Goal: Task Accomplishment & Management: Complete application form

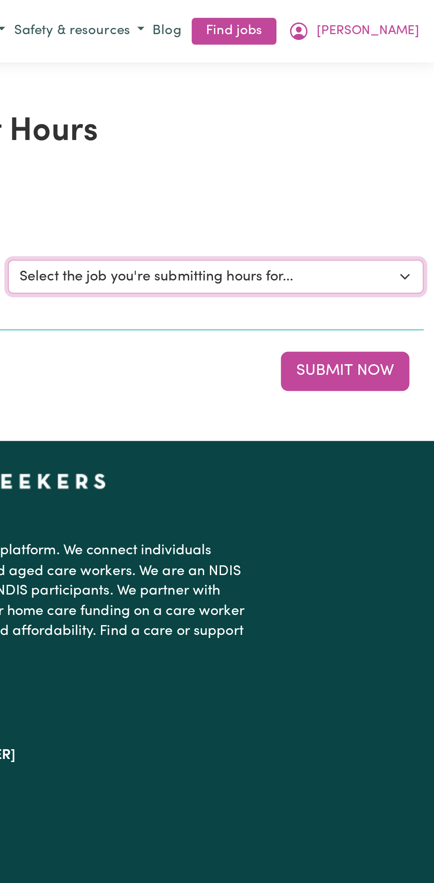
click at [428, 133] on select "Select the job you're submitting hours for... [Vartouhie ([PERSON_NAME]) [PERSO…" at bounding box center [325, 137] width 206 height 17
select select "13810"
click at [222, 129] on select "Select the job you're submitting hours for... [Vartouhie ([PERSON_NAME]) [PERSO…" at bounding box center [325, 137] width 206 height 17
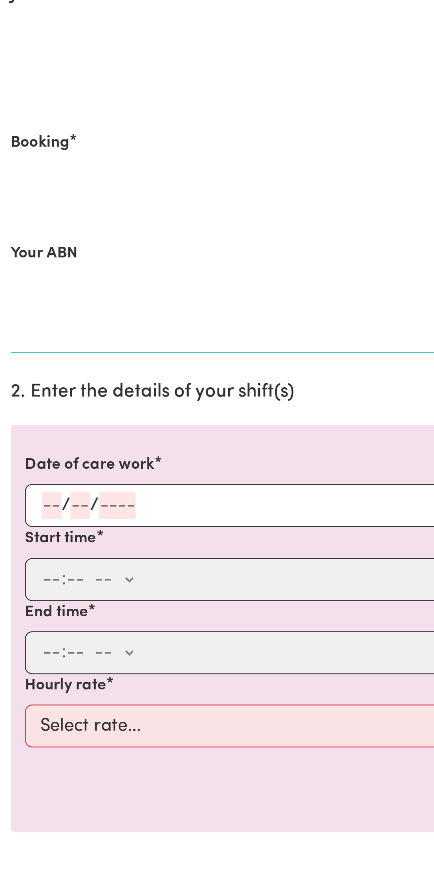
click at [42, 386] on input "number" at bounding box center [40, 387] width 10 height 13
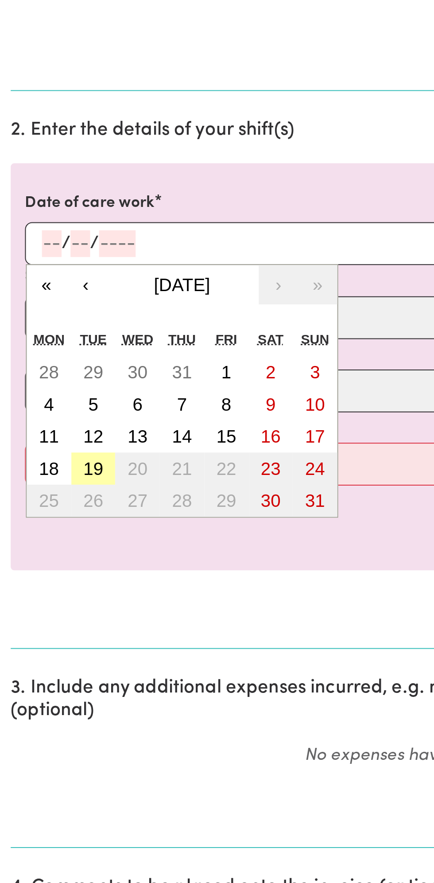
click at [51, 491] on button "19" at bounding box center [46, 499] width 22 height 16
type input "[DATE]"
type input "19"
type input "8"
type input "2025"
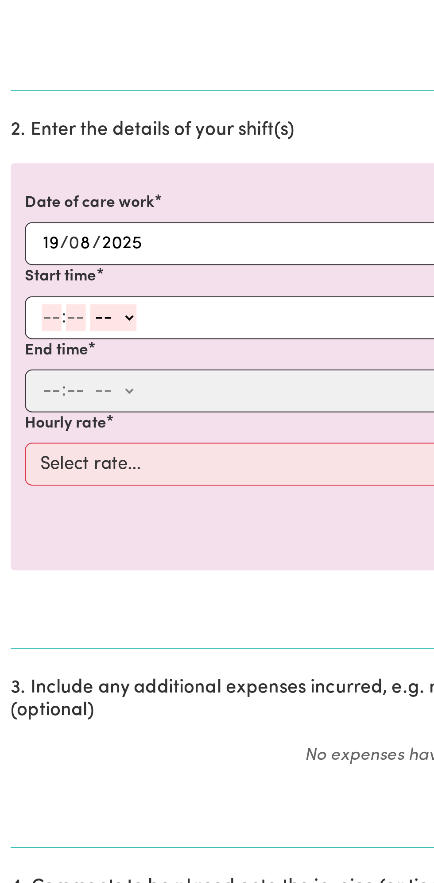
click at [27, 422] on input "number" at bounding box center [26, 424] width 10 height 13
type input "12"
type input "0"
click at [68, 422] on select "-- am pm" at bounding box center [57, 424] width 23 height 13
select select "pm"
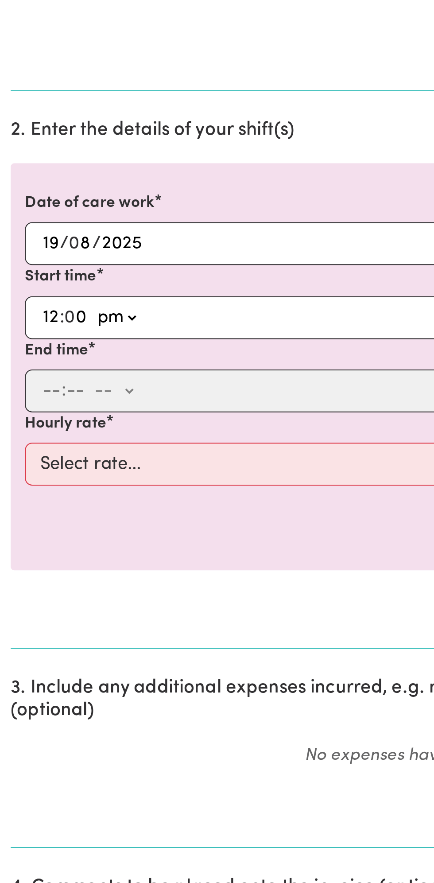
click at [46, 418] on select "-- am pm" at bounding box center [57, 424] width 23 height 13
type input "12:00"
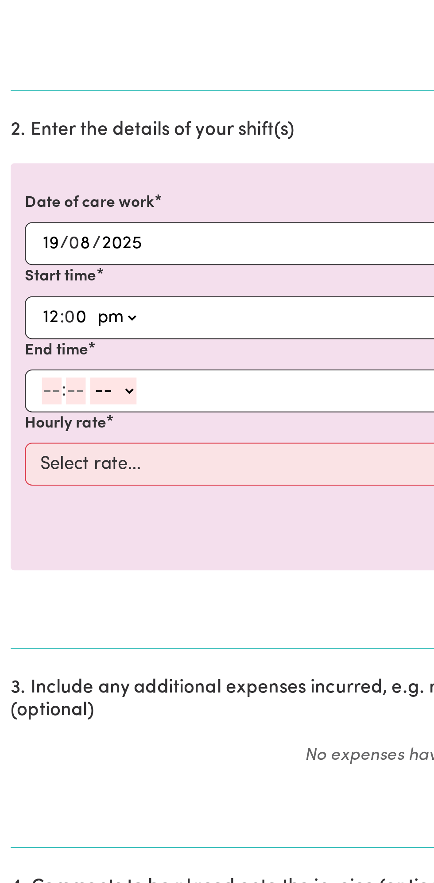
click at [23, 461] on input "number" at bounding box center [26, 460] width 10 height 13
type input "1"
click at [31, 459] on input "number" at bounding box center [34, 460] width 10 height 13
type input "0"
click at [64, 455] on select "-- am pm" at bounding box center [54, 460] width 23 height 13
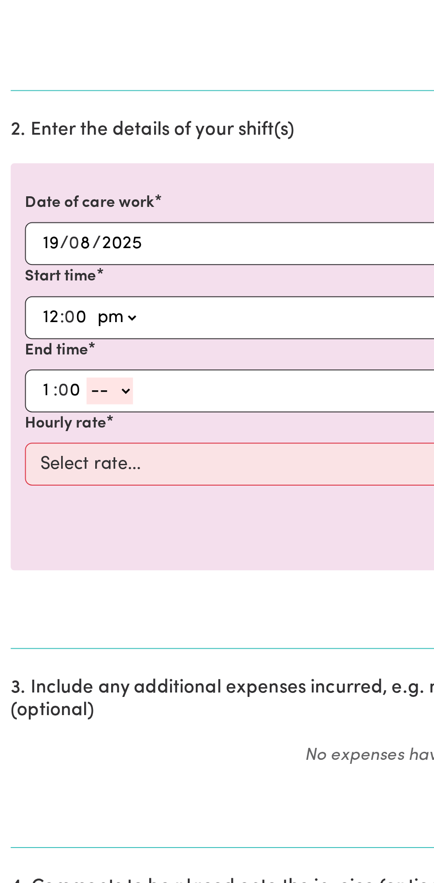
select select "pm"
click at [43, 454] on select "-- am pm" at bounding box center [54, 460] width 23 height 13
type input "13:00"
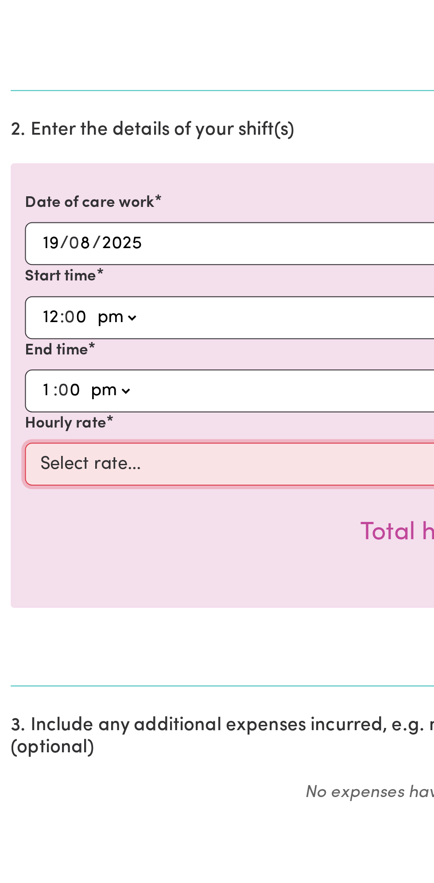
click at [133, 495] on select "Select rate... $49.00 (Weekday) $60.00 ([DATE])" at bounding box center [216, 496] width 409 height 21
select select "49-Weekday"
click at [12, 486] on select "Select rate... $49.00 (Weekday) $60.00 ([DATE])" at bounding box center [216, 496] width 409 height 21
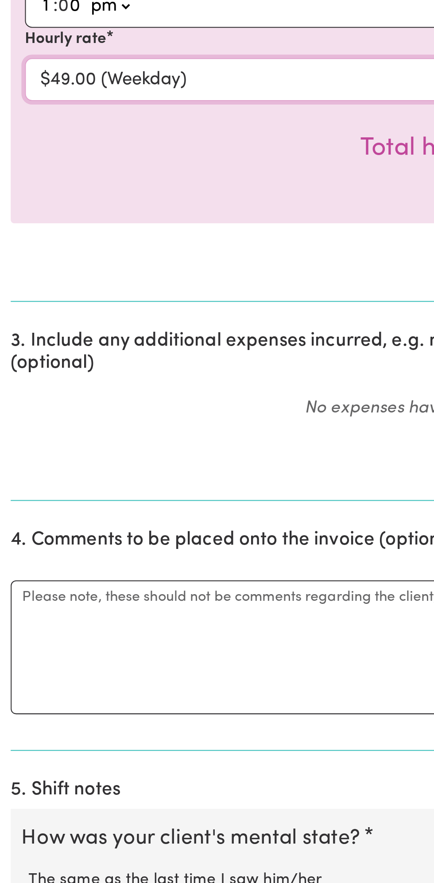
scroll to position [16, 0]
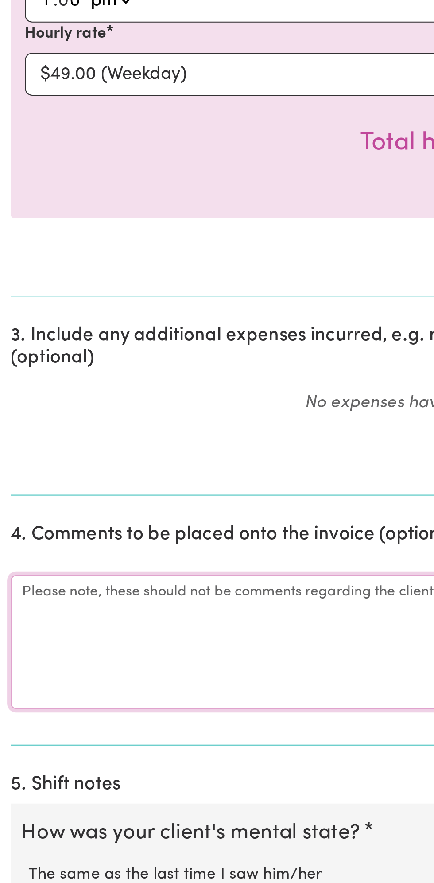
click at [51, 758] on textarea "Comments" at bounding box center [217, 763] width 424 height 66
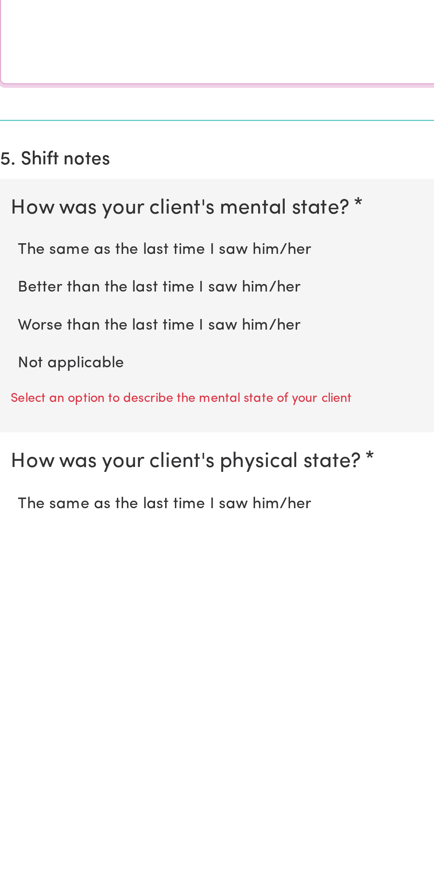
scroll to position [154, 0]
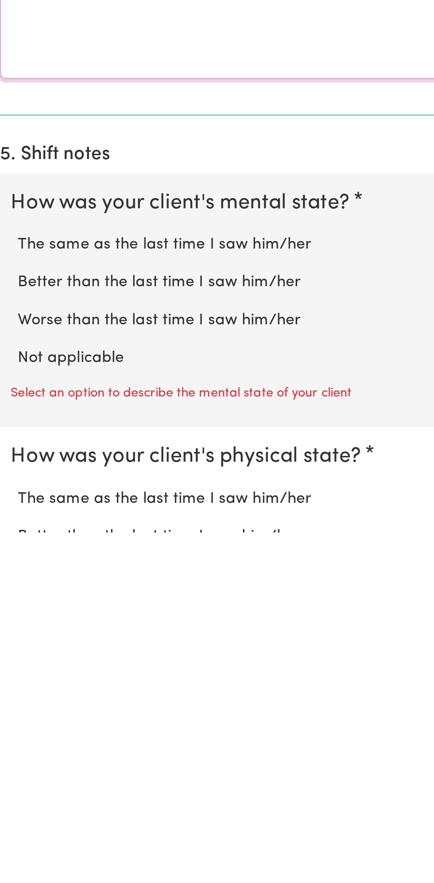
type textarea "All good"
click at [58, 791] on label "Not applicable" at bounding box center [217, 797] width 406 height 12
click at [14, 790] on input "Not applicable" at bounding box center [14, 790] width 0 height 0
radio input "true"
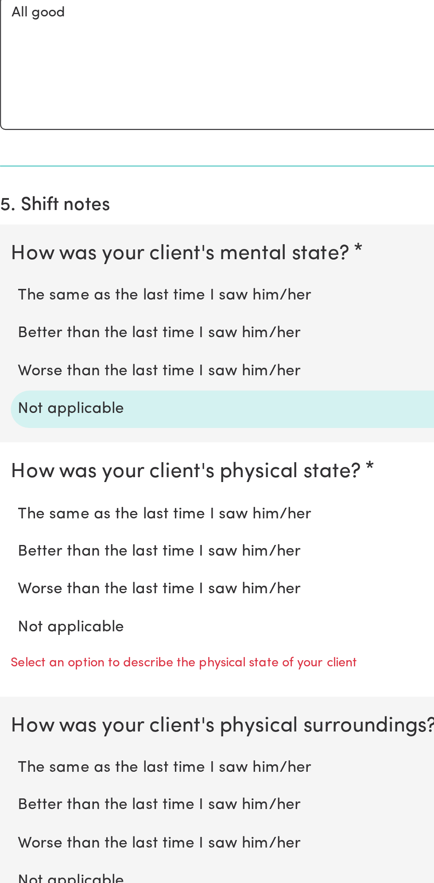
scroll to position [309, 0]
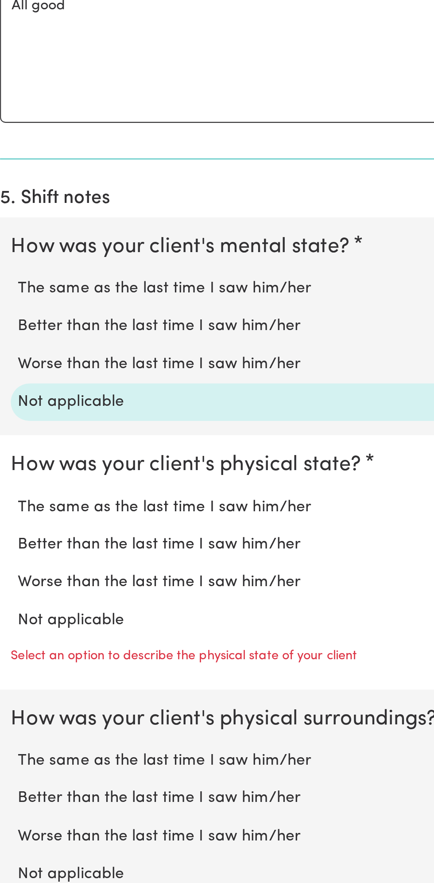
click at [66, 745] on label "Not applicable" at bounding box center [217, 751] width 406 height 12
click at [14, 744] on input "Not applicable" at bounding box center [14, 744] width 0 height 0
radio input "true"
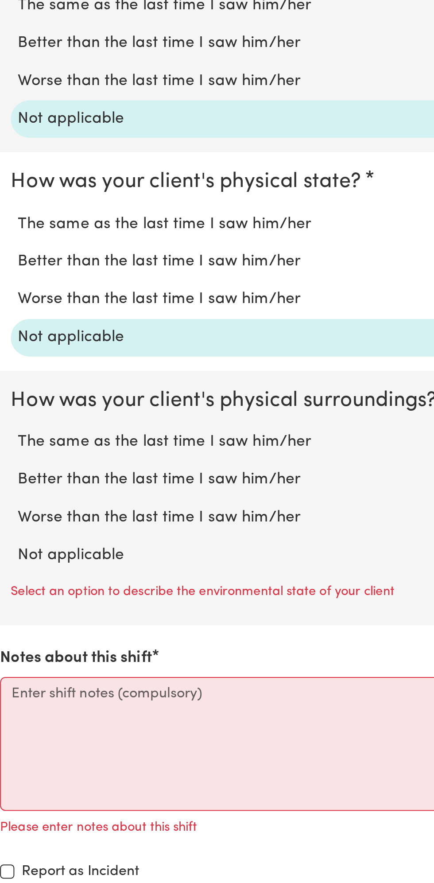
scroll to position [448, 0]
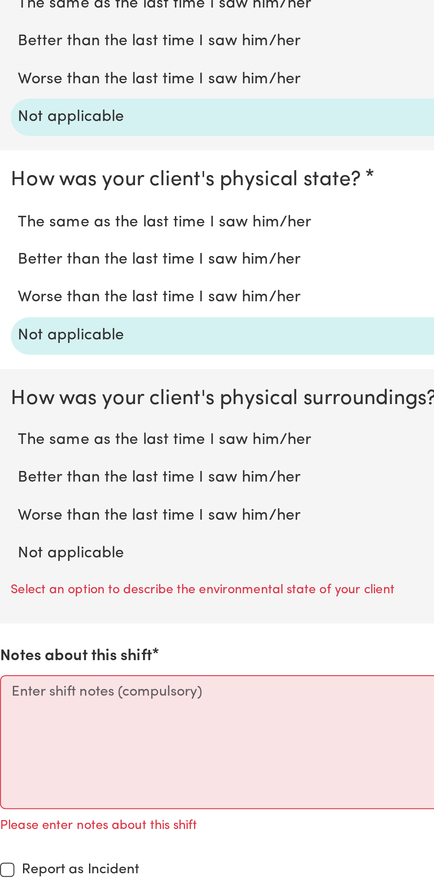
click at [63, 714] on label "Not applicable" at bounding box center [217, 720] width 406 height 12
click at [14, 713] on input "Not applicable" at bounding box center [14, 713] width 0 height 0
radio input "true"
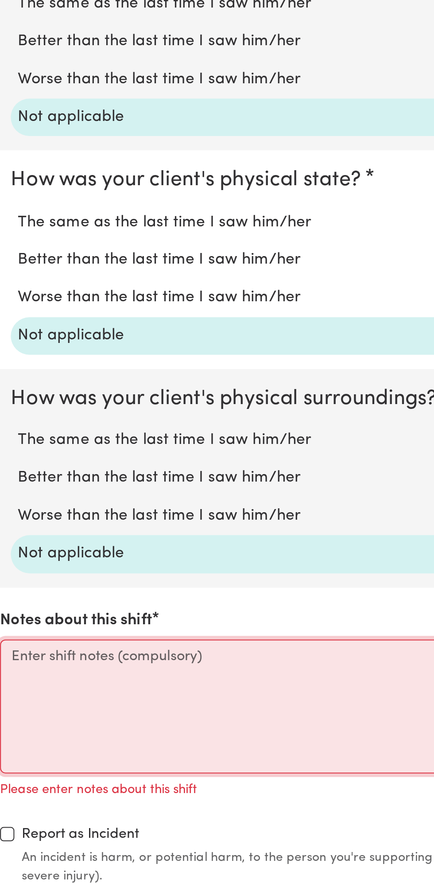
click at [95, 778] on textarea "Notes about this shift" at bounding box center [217, 795] width 424 height 66
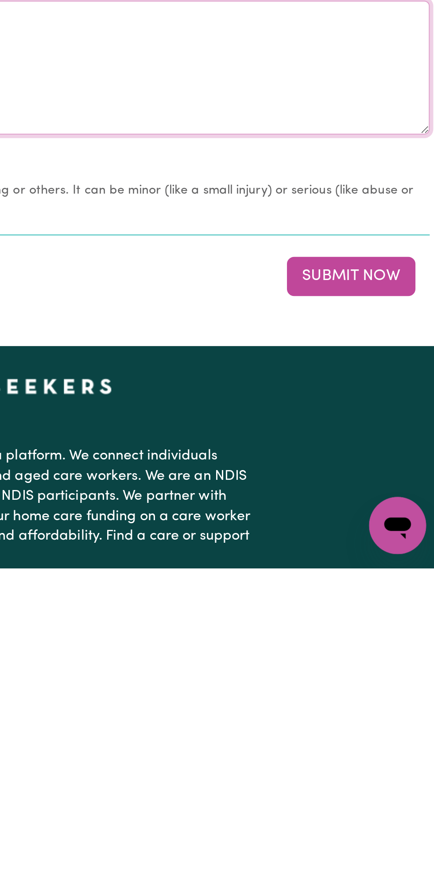
scroll to position [609, 0]
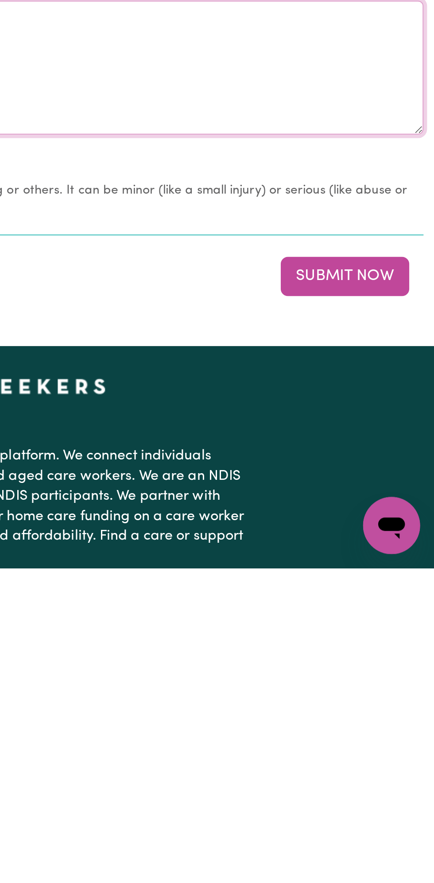
type textarea "All good nothing change"
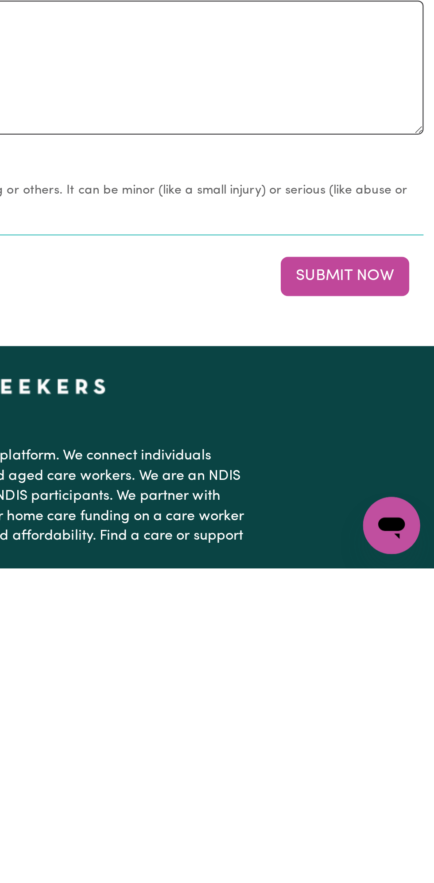
click at [392, 733] on button "Submit Now" at bounding box center [390, 737] width 64 height 19
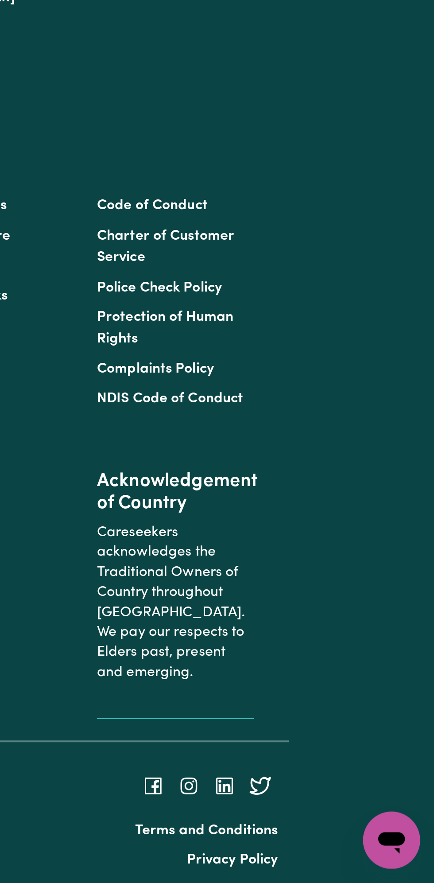
scroll to position [0, 0]
